Goal: Task Accomplishment & Management: Manage account settings

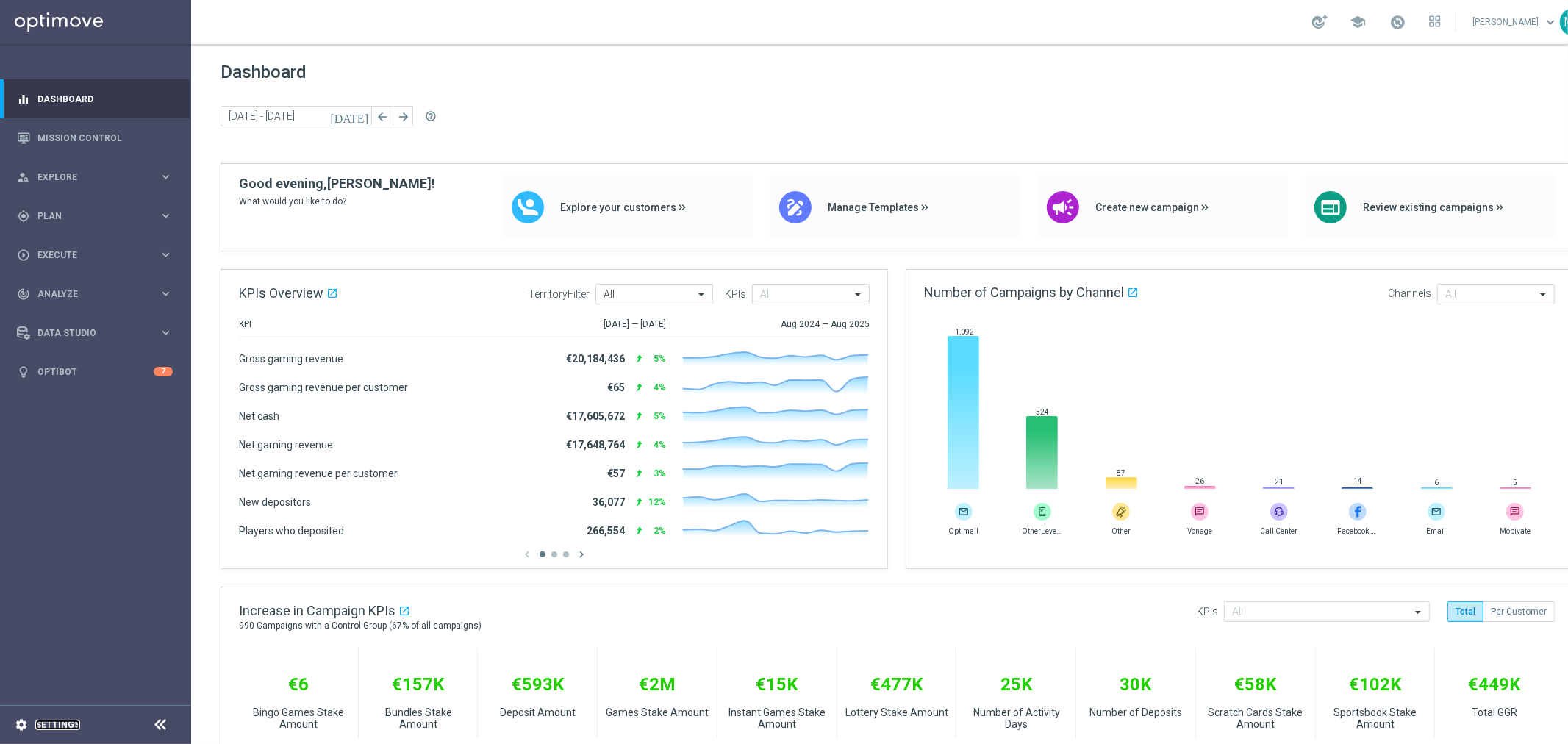
click at [39, 727] on link "Settings" at bounding box center [57, 724] width 45 height 9
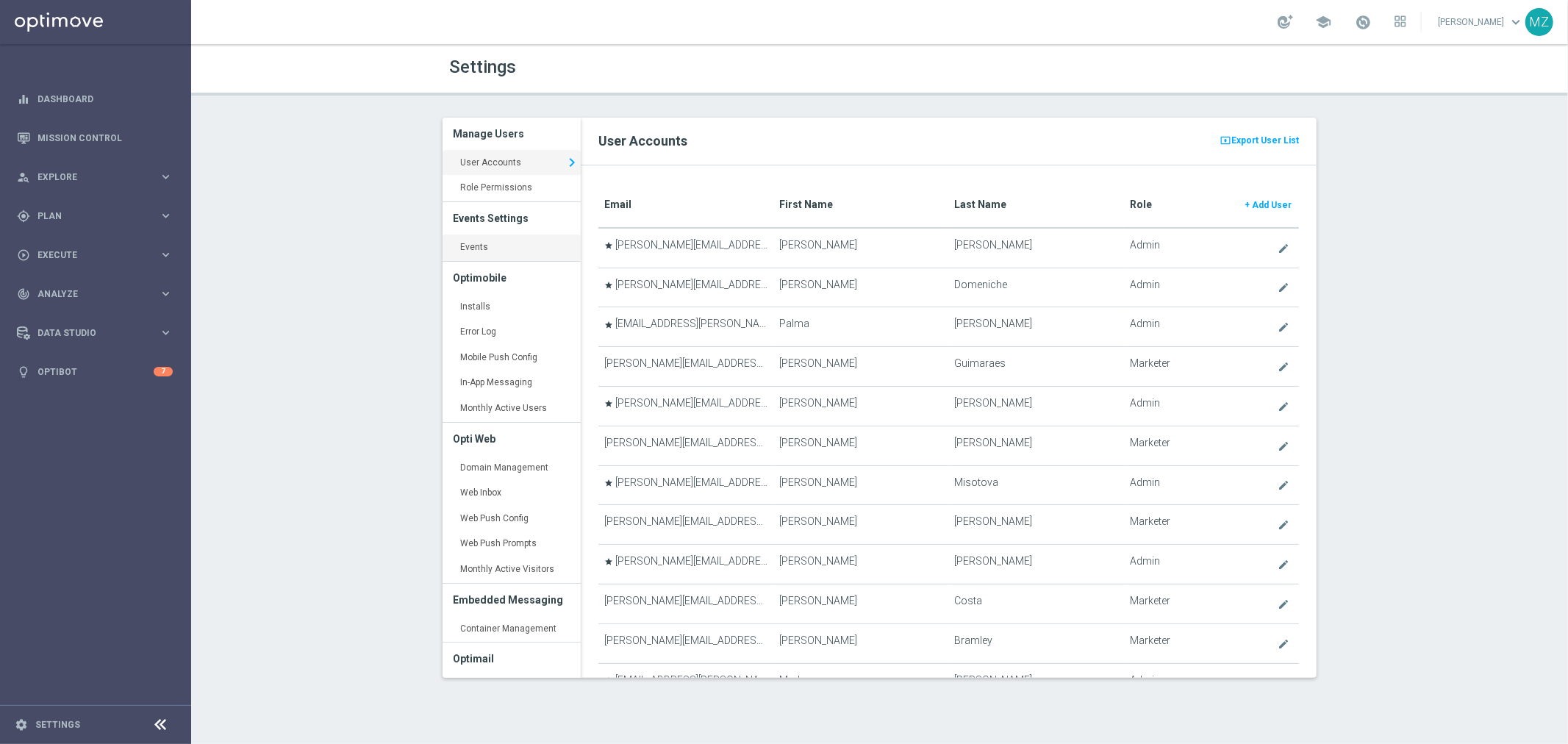
click at [471, 260] on link "Events keyboard_arrow_right" at bounding box center [511, 248] width 138 height 27
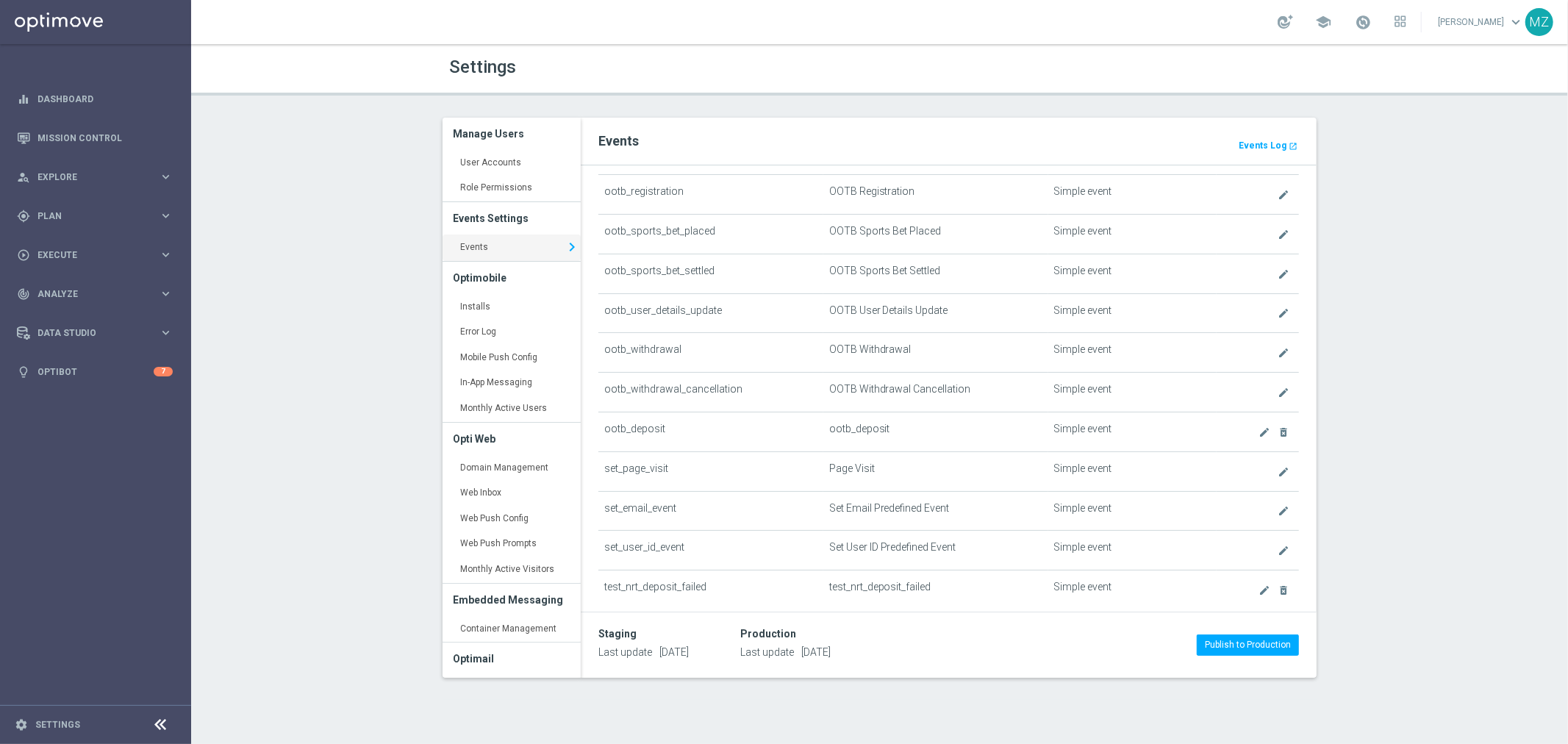
scroll to position [810, 0]
